Goal: Transaction & Acquisition: Purchase product/service

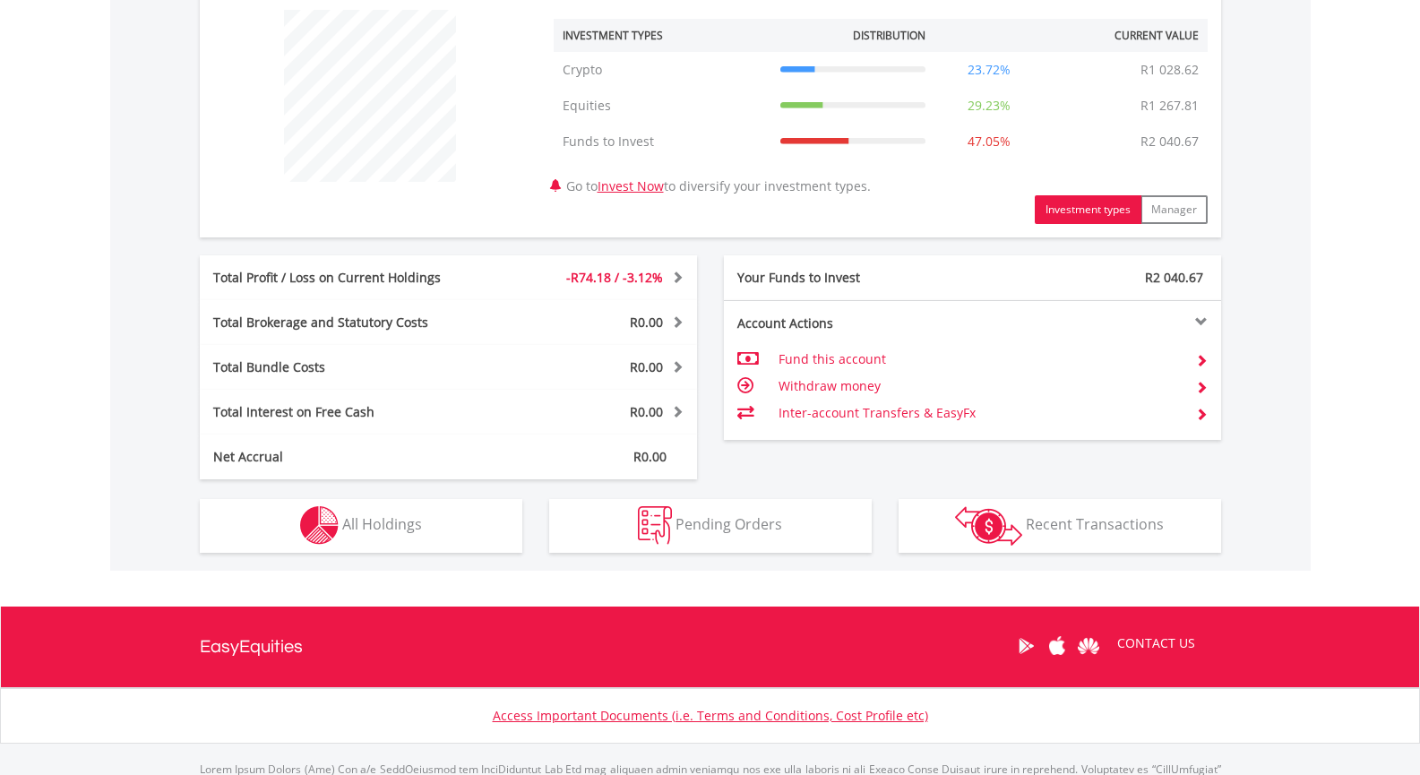
scroll to position [686, 0]
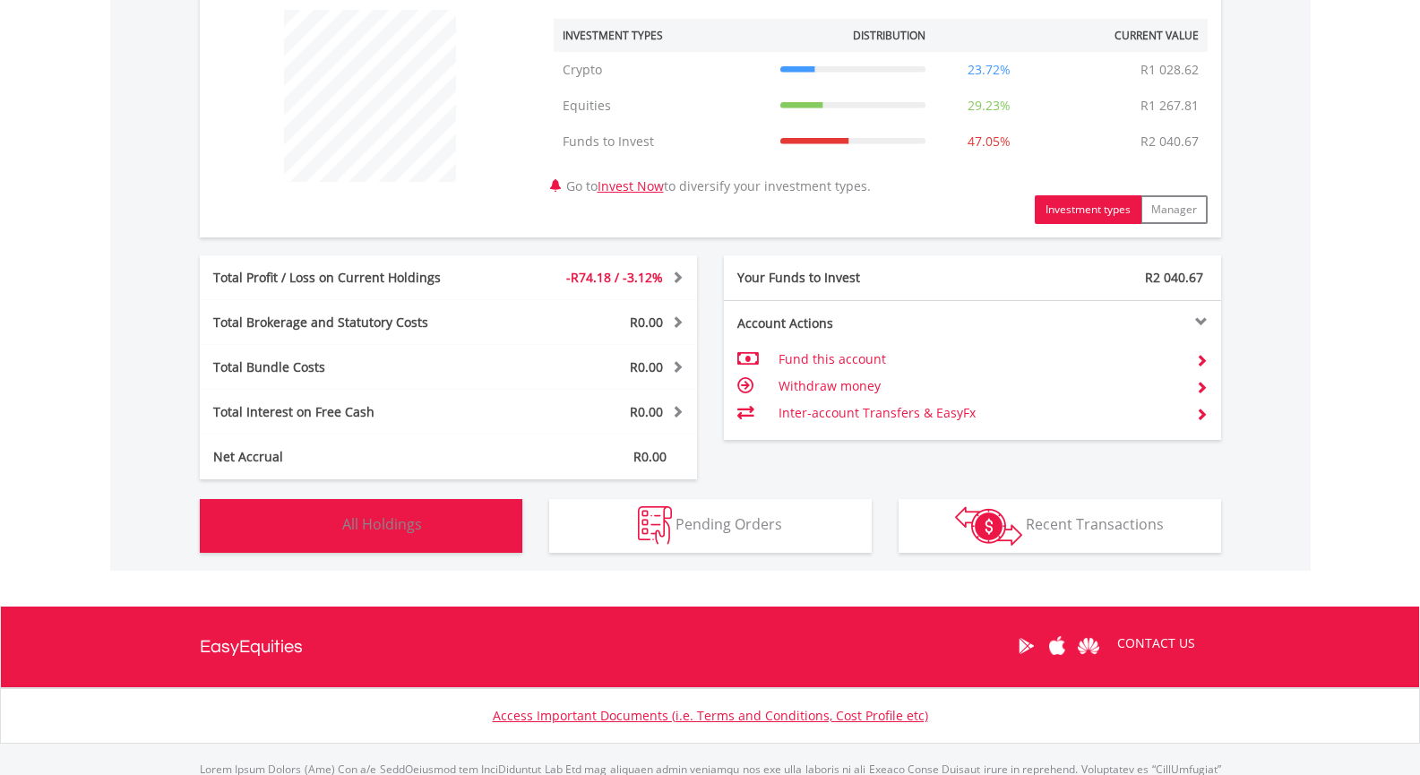
click at [391, 545] on button "Holdings All Holdings" at bounding box center [361, 526] width 322 height 54
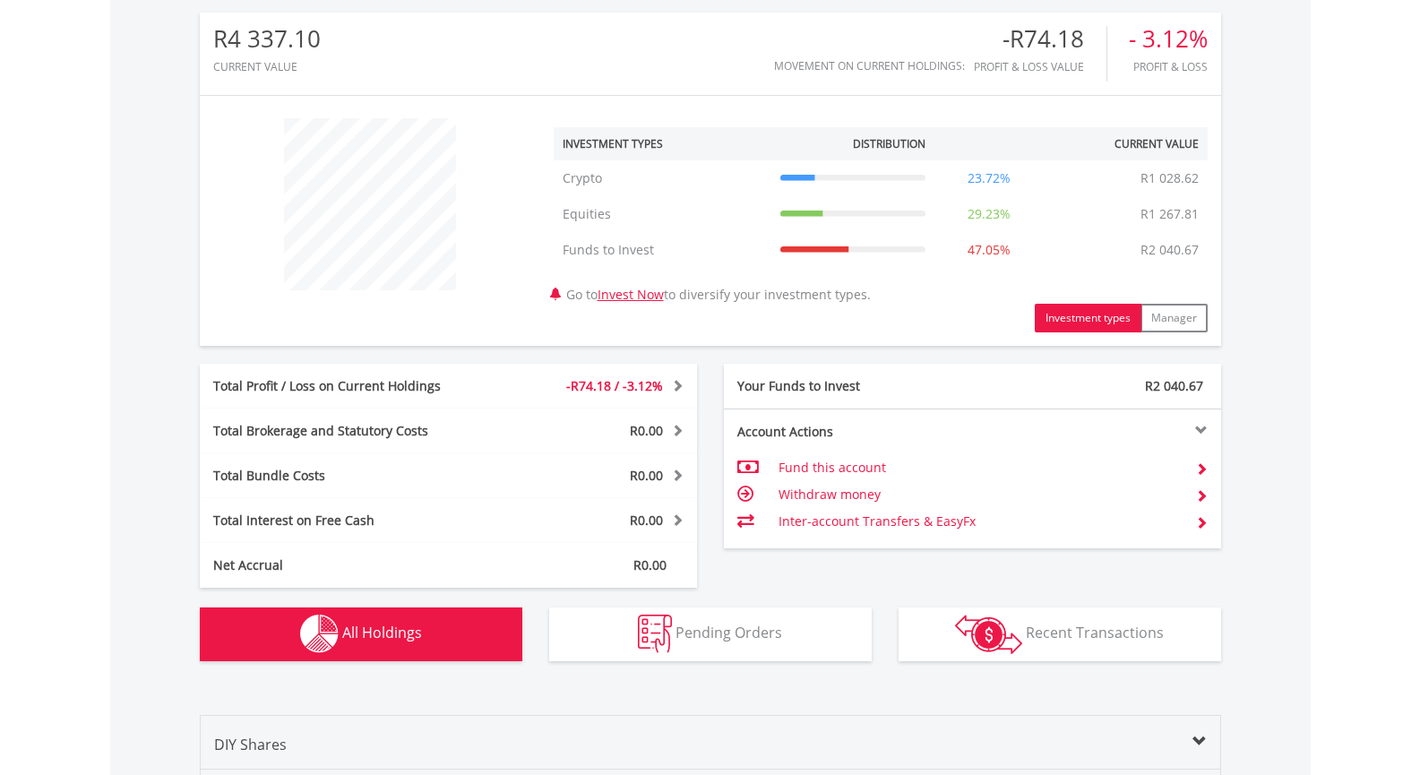
scroll to position [485, 0]
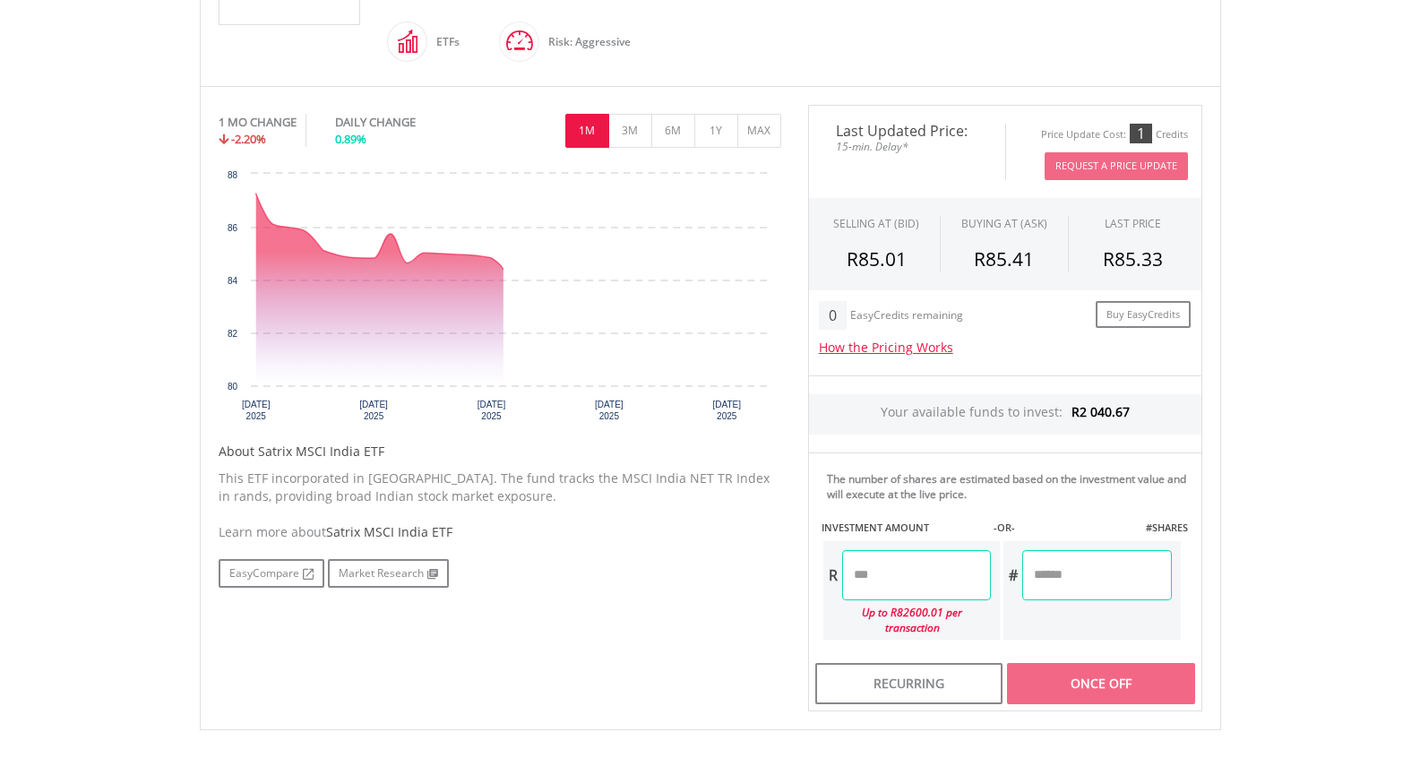
scroll to position [537, 0]
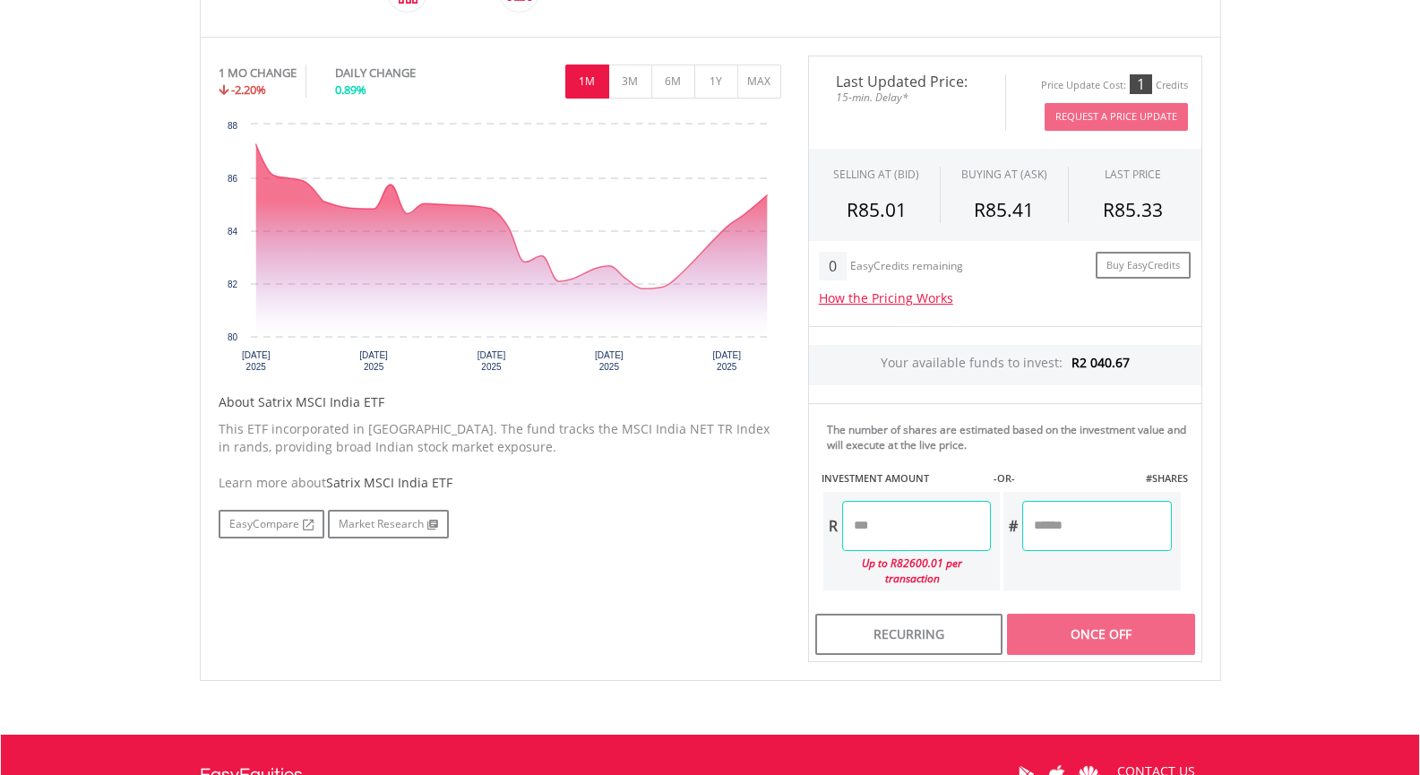
click at [892, 525] on input "number" at bounding box center [916, 526] width 149 height 50
type input "*"
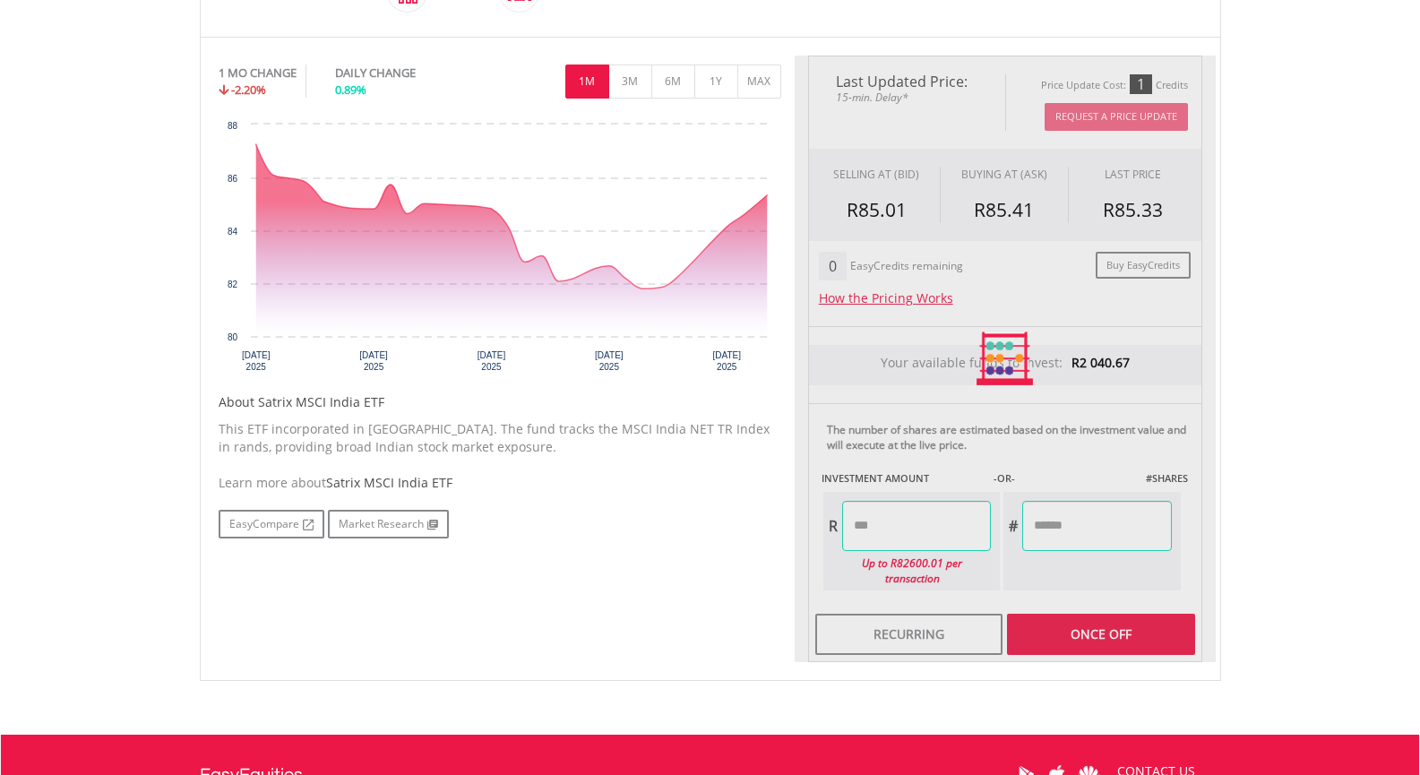
type input "******"
click at [1073, 615] on div "Last Updated Price: 15-min. Delay* Price Update Cost: 1 Credits Request A Price…" at bounding box center [1005, 359] width 421 height 607
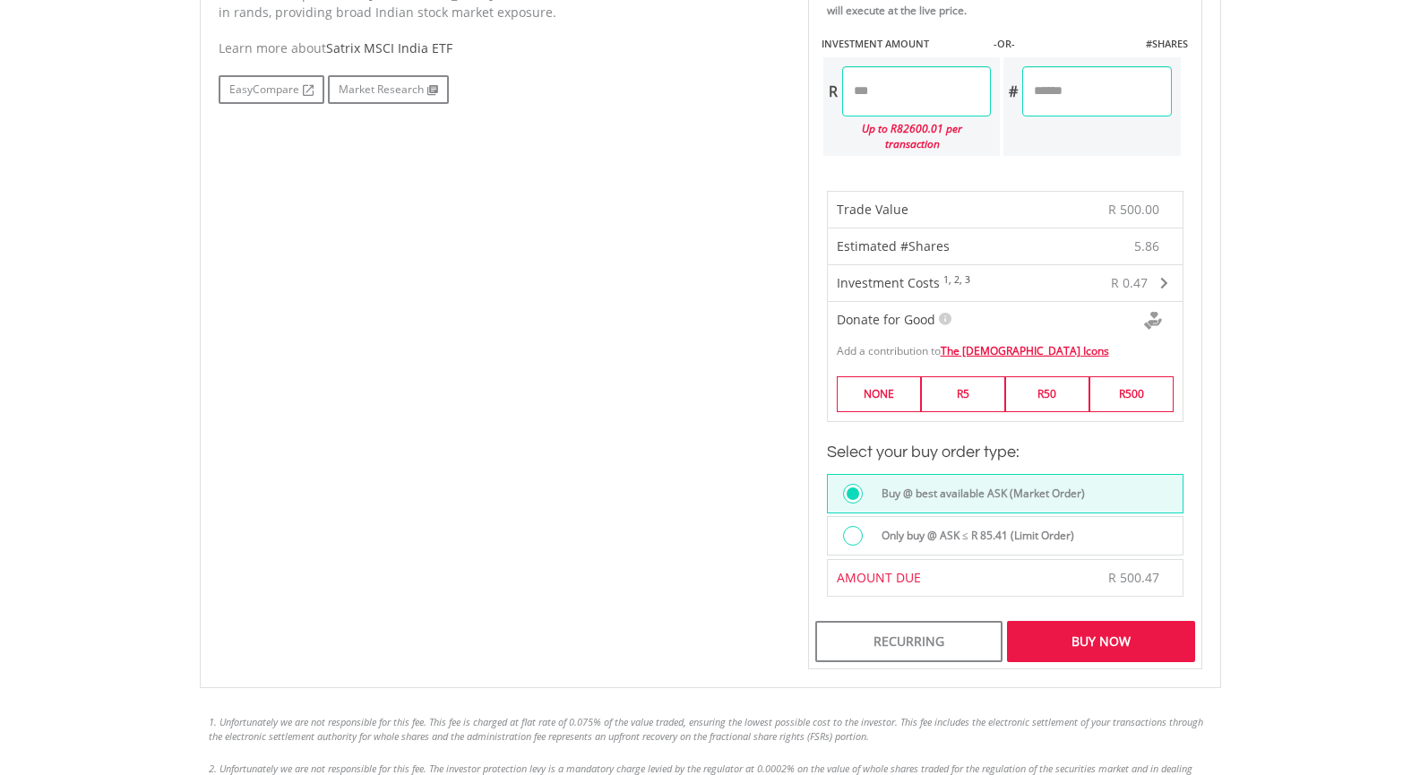
scroll to position [985, 0]
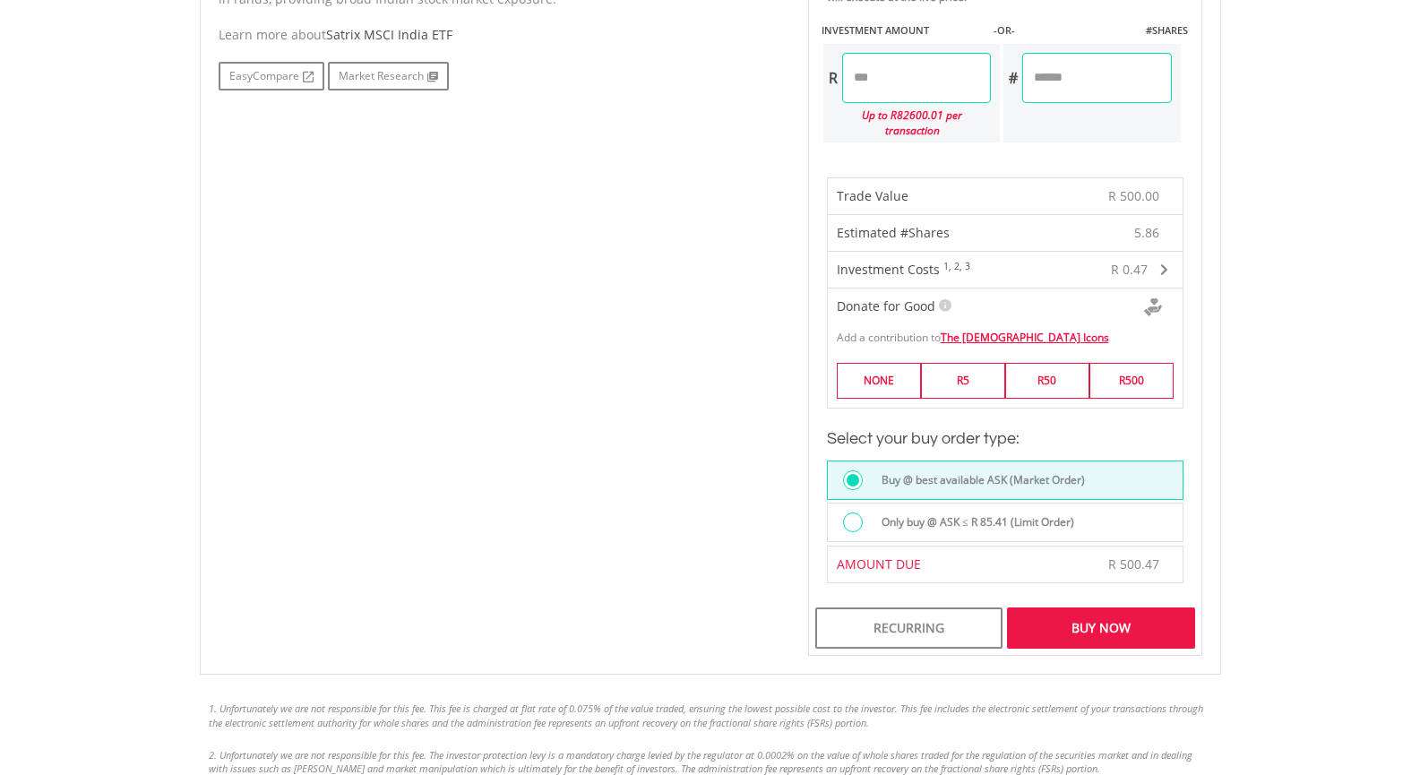
click at [1081, 614] on div "Buy Now" at bounding box center [1100, 627] width 187 height 41
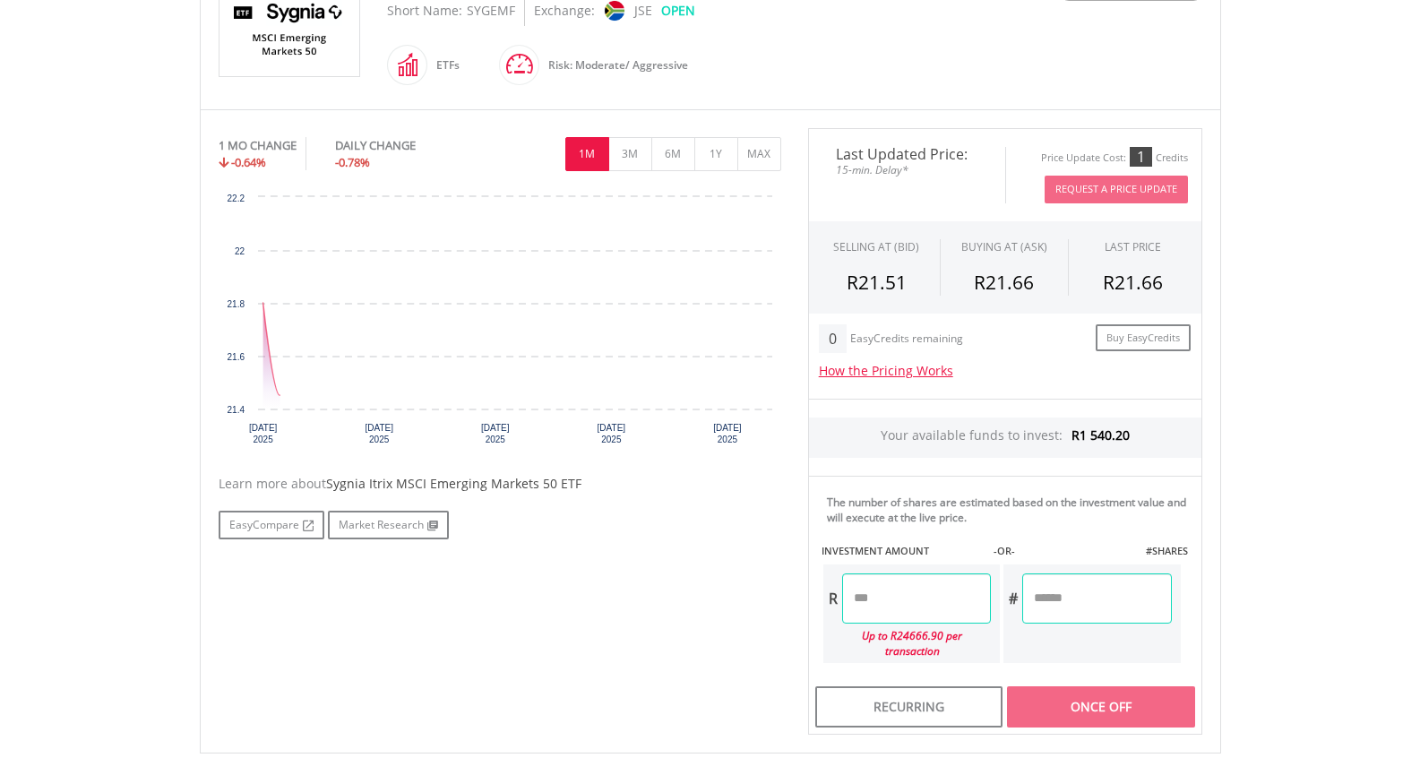
scroll to position [448, 0]
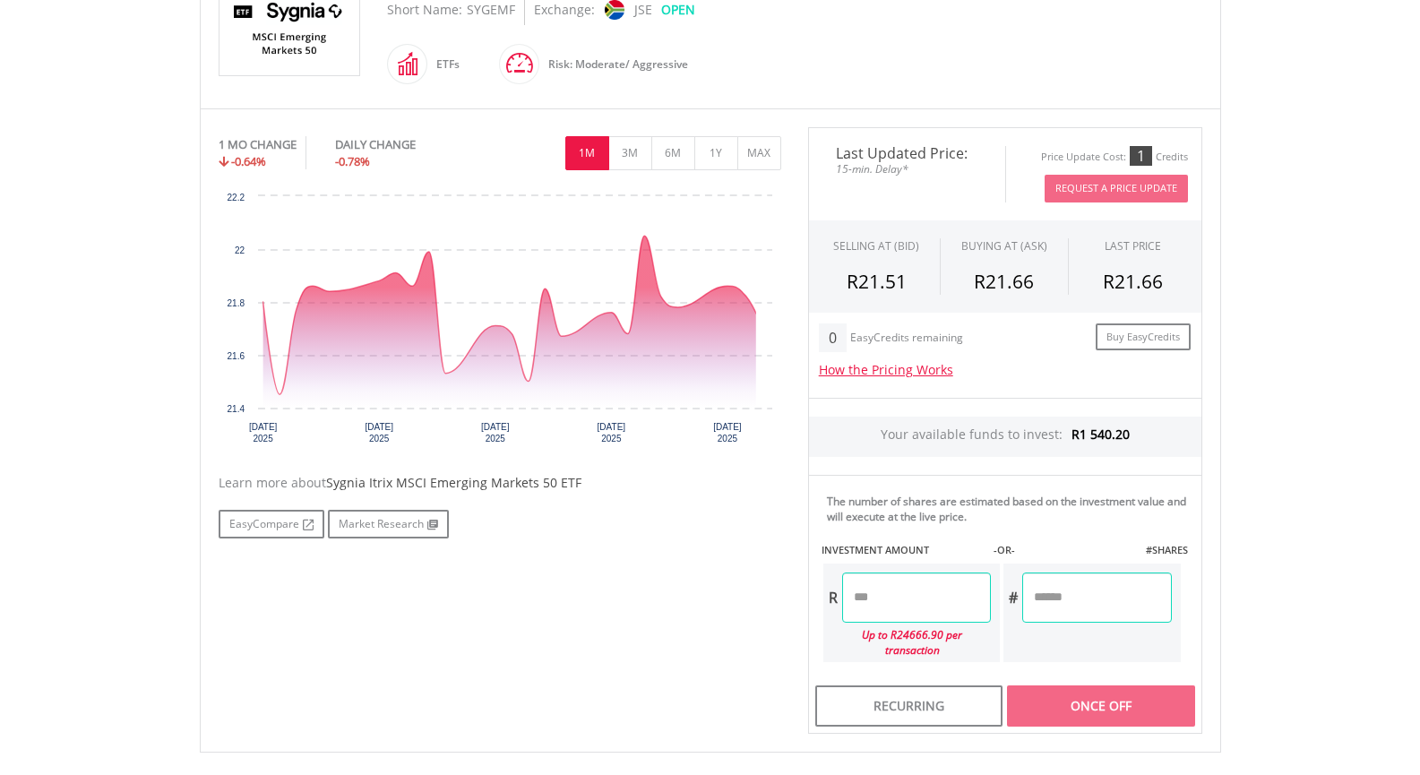
click at [929, 590] on input "number" at bounding box center [916, 597] width 149 height 50
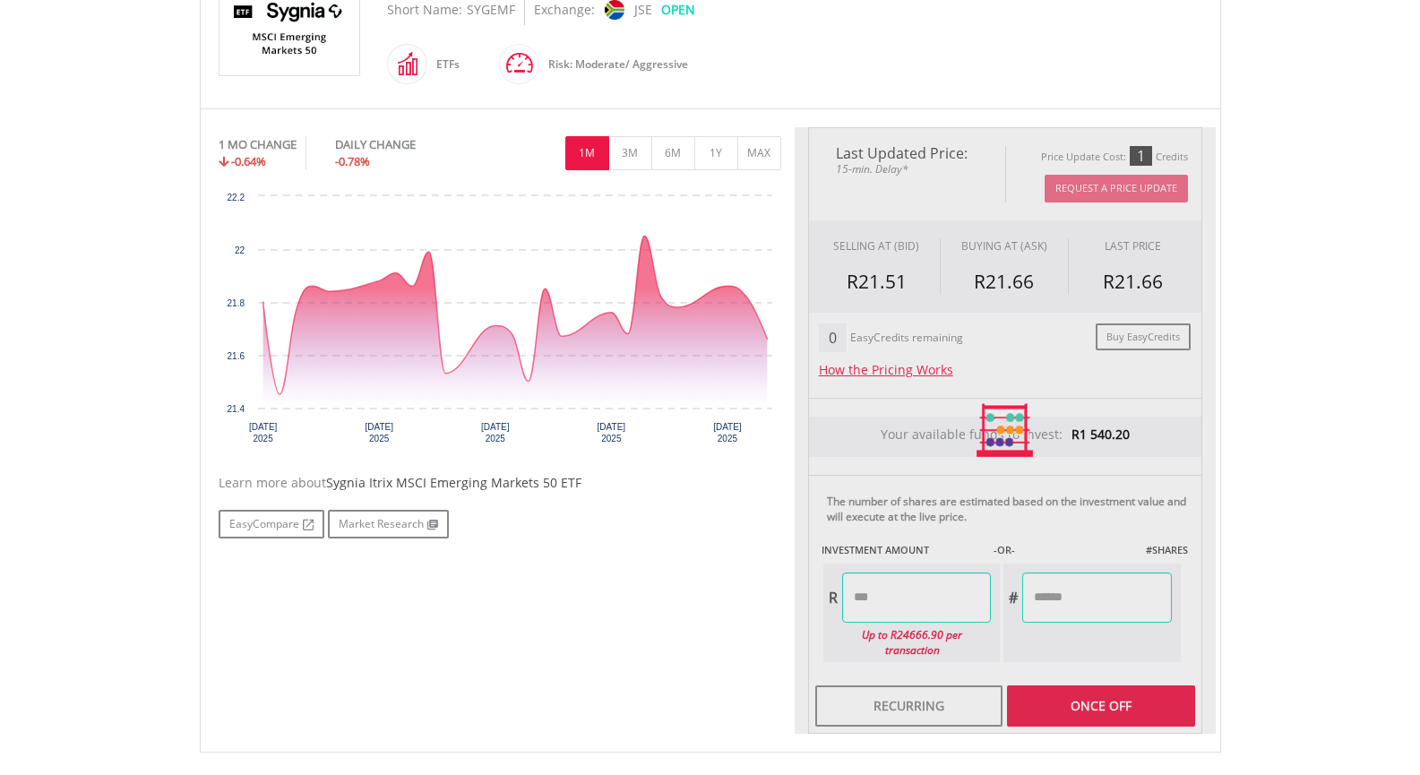
type input "******"
click at [1093, 688] on div "Last Updated Price: 15-min. Delay* Price Update Cost: 1 Credits Request A Price…" at bounding box center [1005, 430] width 421 height 607
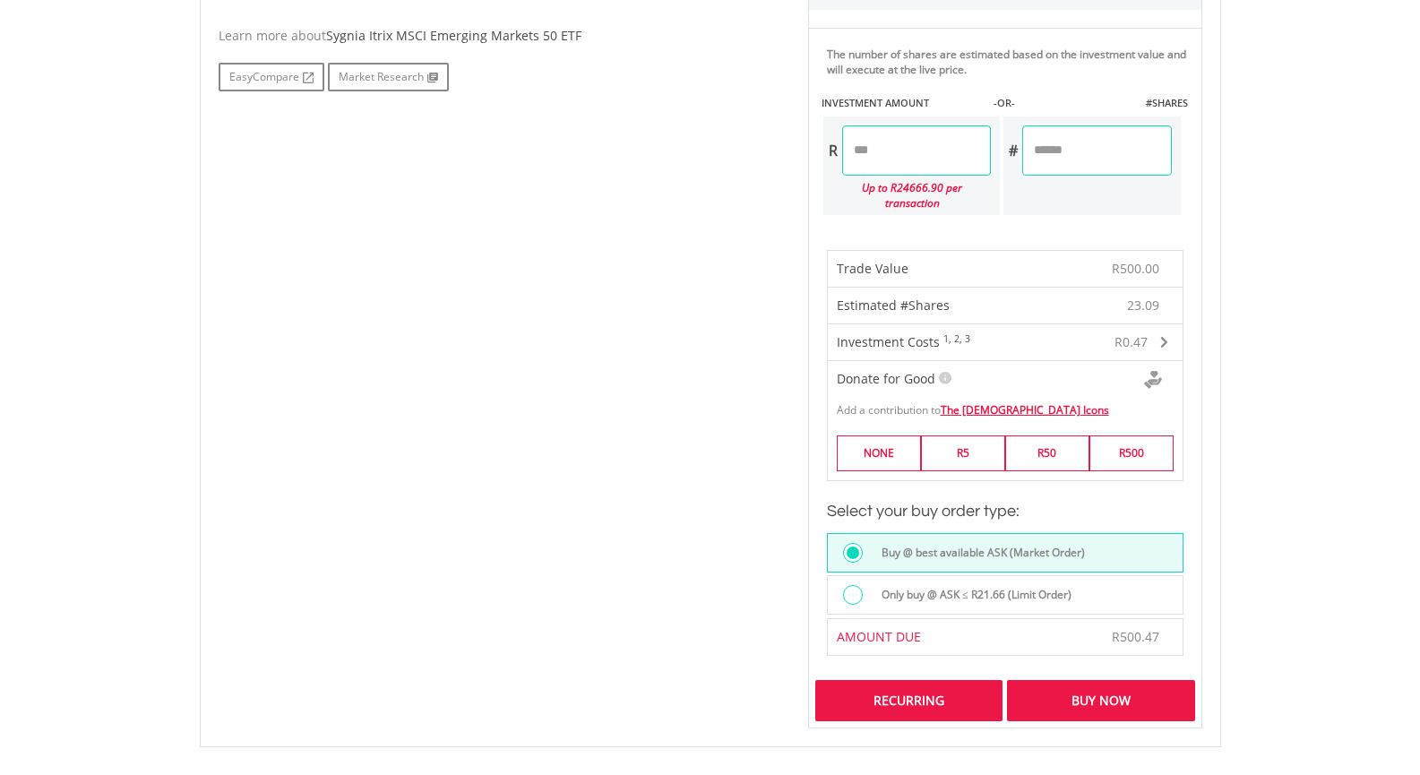
scroll to position [896, 0]
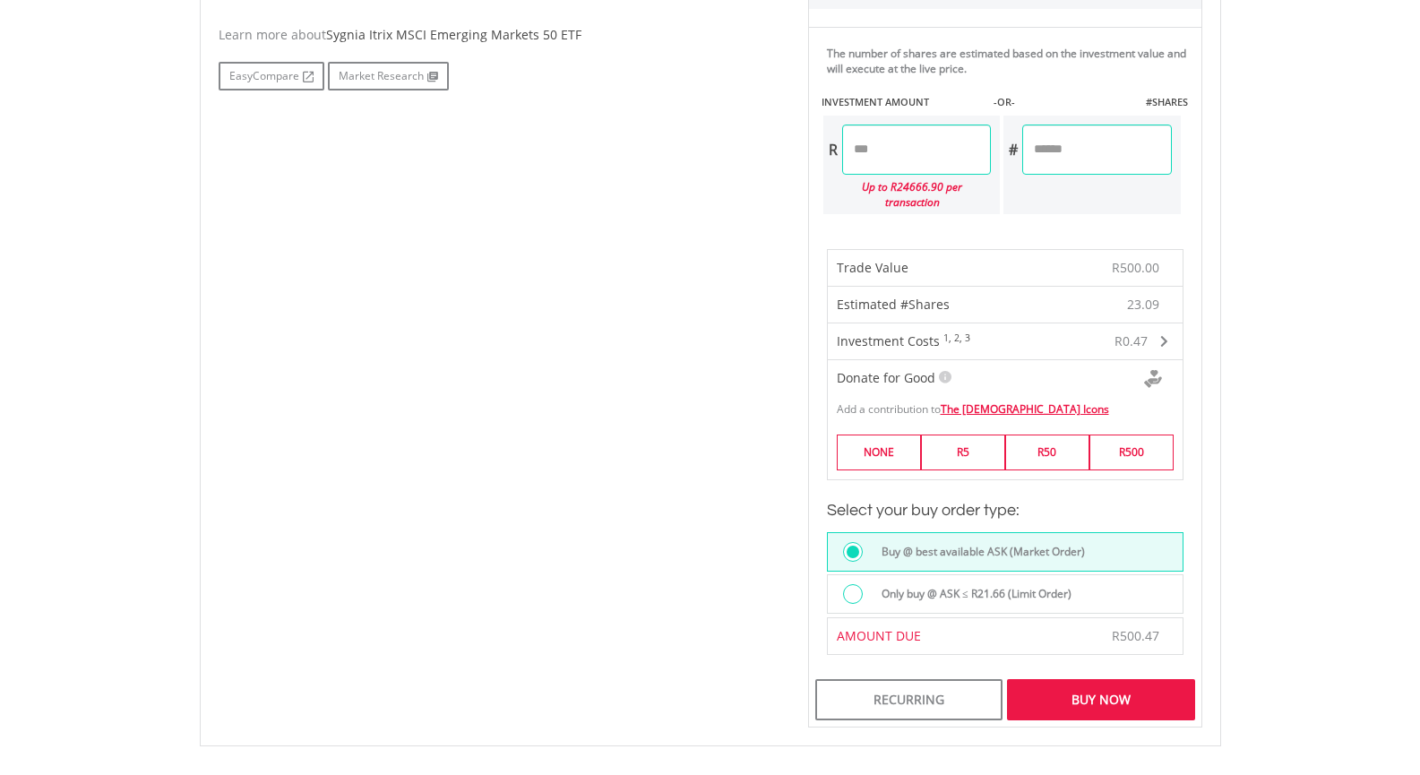
click at [1096, 684] on div "Buy Now" at bounding box center [1100, 699] width 187 height 41
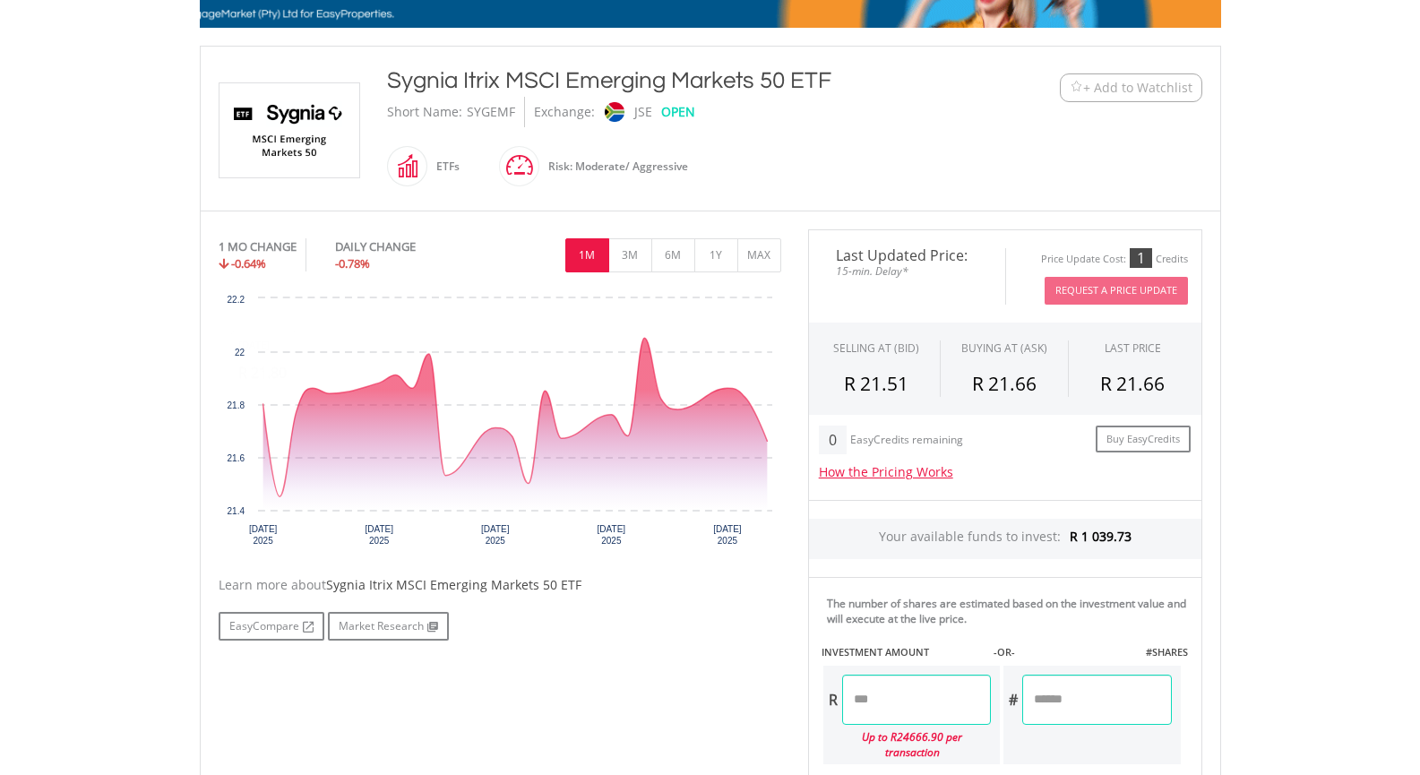
scroll to position [364, 0]
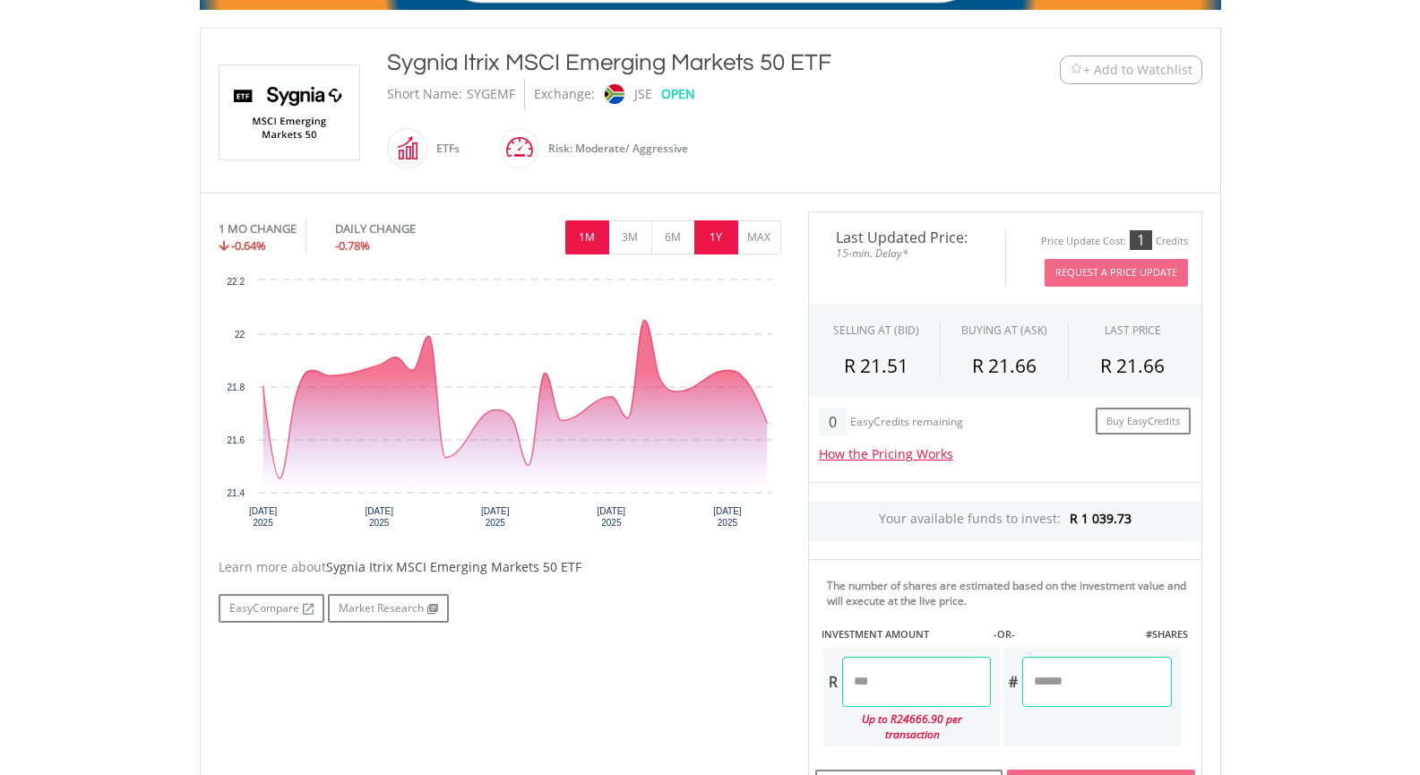
click at [711, 236] on button "1Y" at bounding box center [716, 237] width 44 height 34
